Goal: Communication & Community: Ask a question

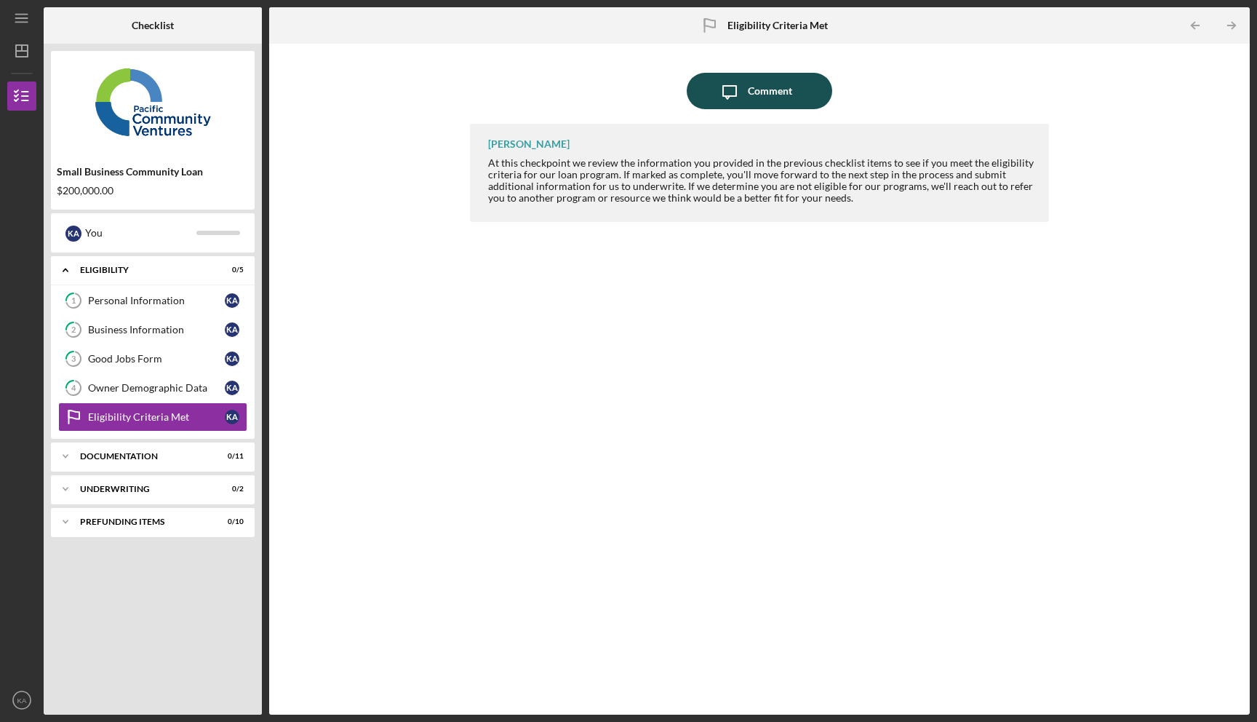
click at [727, 91] on icon "Icon/Message" at bounding box center [730, 91] width 36 height 36
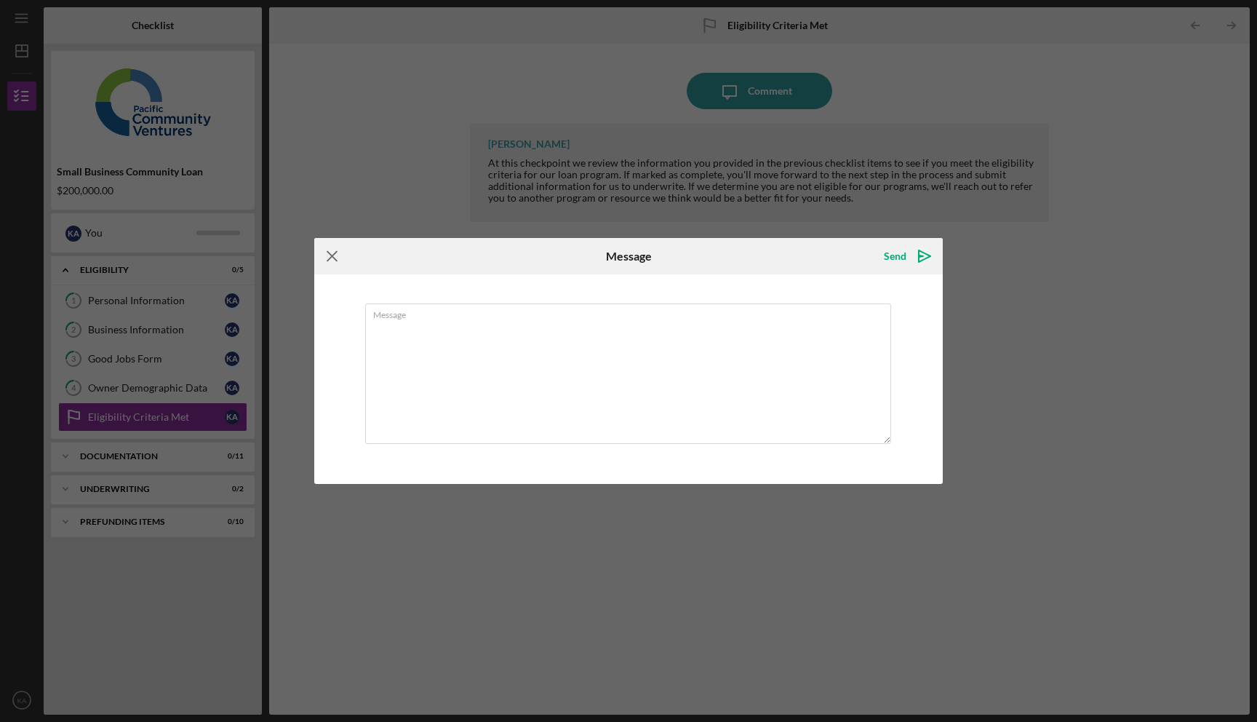
click at [333, 262] on icon "Icon/Menu Close" at bounding box center [332, 256] width 36 height 36
